Goal: Complete application form

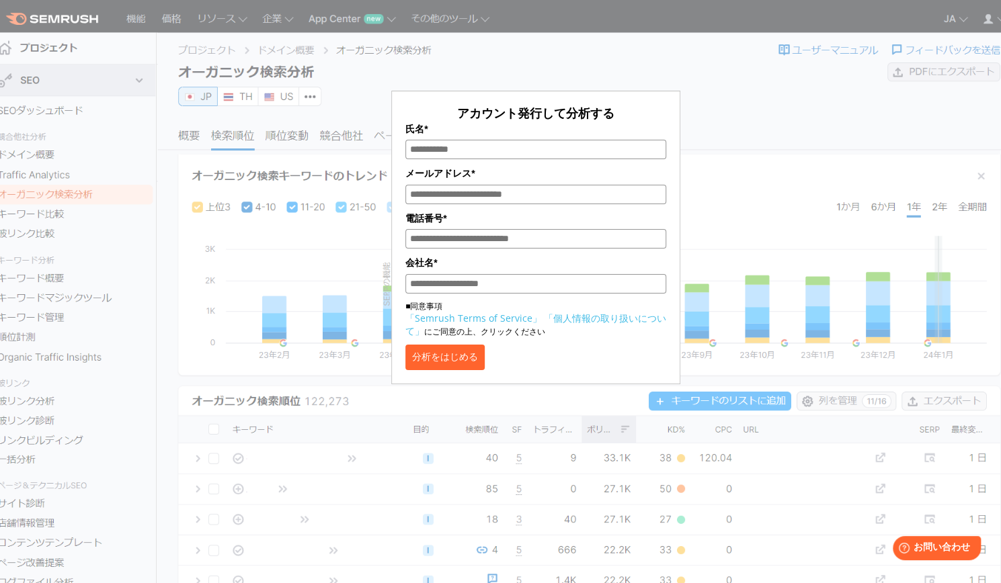
click at [475, 362] on button "分析をはじめる" at bounding box center [444, 358] width 79 height 26
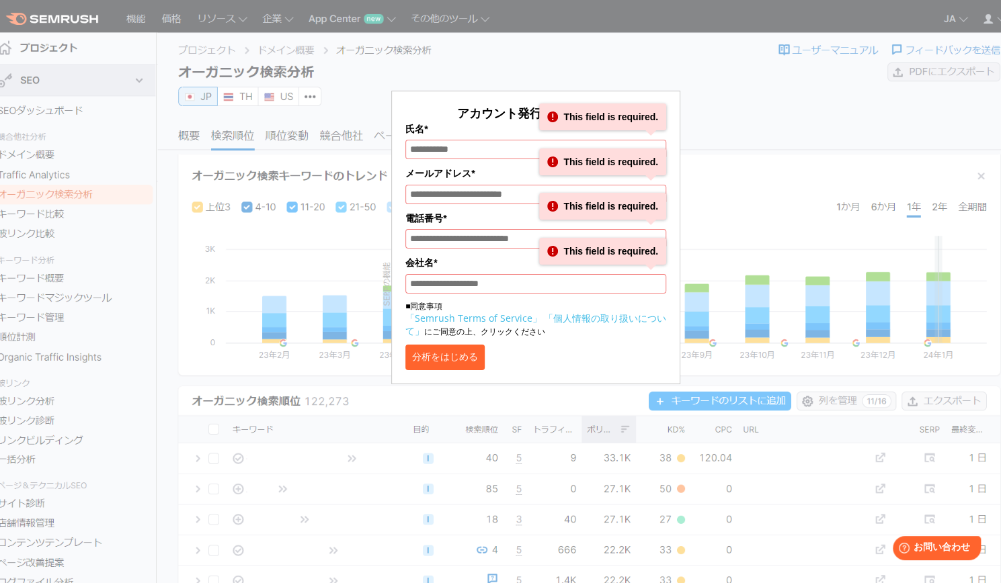
click at [293, 208] on div "アカウント発行して分析する 氏名* This field is required. メールアドレス* This field is required. 電話番号…" at bounding box center [536, 201] width 672 height 368
drag, startPoint x: 396, startPoint y: 115, endPoint x: 460, endPoint y: 103, distance: 64.9
click at [400, 112] on form "アカウント発行して分析する 氏名* This field is required. メールアドレス* This field is required. 電話番号…" at bounding box center [535, 238] width 289 height 294
click at [634, 101] on form "アカウント発行して分析する 氏名* This field is required. メールアドレス* This field is required. 電話番号…" at bounding box center [535, 238] width 289 height 294
drag, startPoint x: 673, startPoint y: 123, endPoint x: 587, endPoint y: 138, distance: 87.9
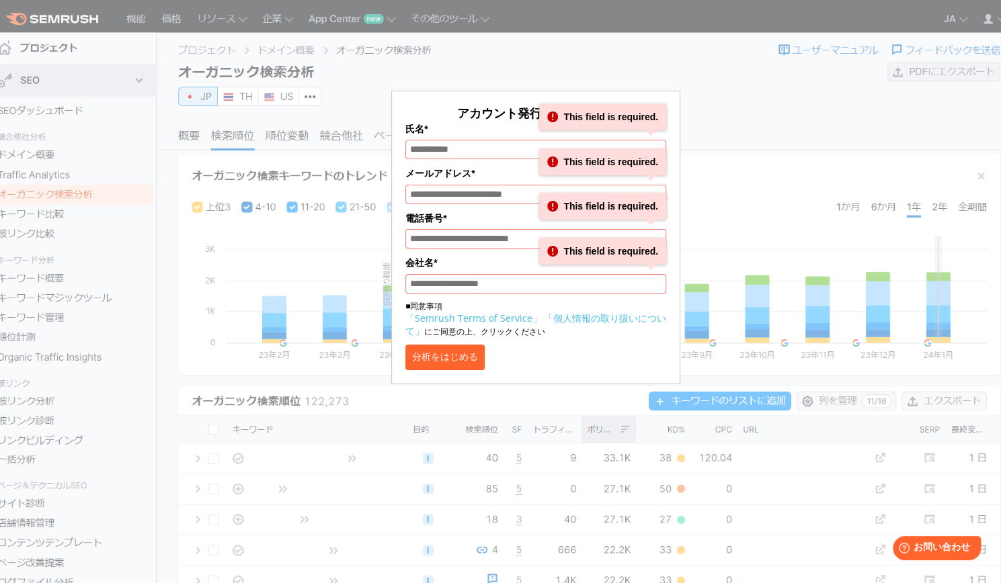
click at [673, 123] on form "アカウント発行して分析する 氏名* This field is required. メールアドレス* This field is required. 電話番号…" at bounding box center [535, 238] width 289 height 294
click at [448, 144] on input "氏名*" at bounding box center [535, 149] width 261 height 19
drag, startPoint x: 247, startPoint y: 118, endPoint x: 165, endPoint y: 61, distance: 99.5
click at [245, 118] on div "アカウント発行して分析する 氏名* This field is required. メールアドレス* This field is required. 電話番号…" at bounding box center [536, 201] width 672 height 368
